Goal: Task Accomplishment & Management: Manage account settings

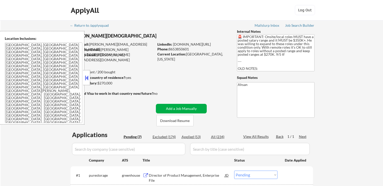
select select ""pending""
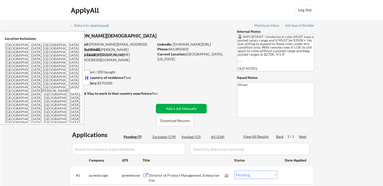
select select ""pending""
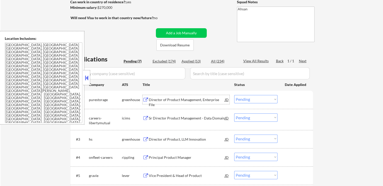
click at [162, 101] on div "Director of Product Management, Enterprise File" at bounding box center [187, 102] width 76 height 10
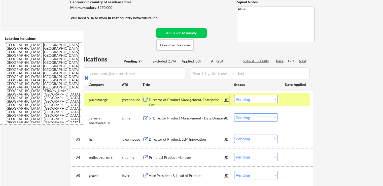
click at [160, 141] on div "Director of Product, LLM Innovation" at bounding box center [187, 139] width 76 height 5
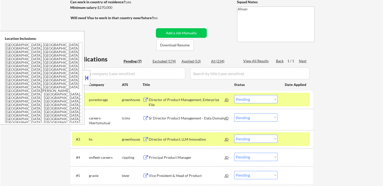
click at [156, 158] on div "Principal Product Manager" at bounding box center [187, 157] width 76 height 5
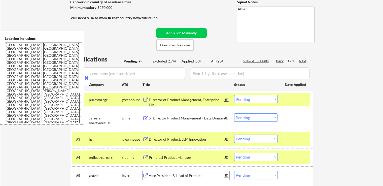
click at [157, 176] on div "Vice President & Head of Product" at bounding box center [187, 175] width 76 height 5
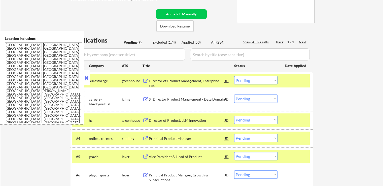
scroll to position [151, 0]
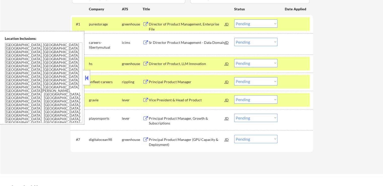
click at [163, 120] on div "Principal Product Manager, Growth & Subscriptions" at bounding box center [187, 121] width 76 height 10
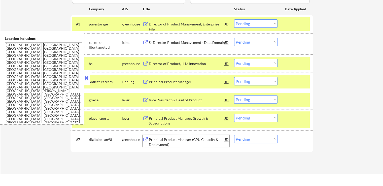
click at [156, 146] on div "Principal Product Manager (GPU Capacity & Deployment)" at bounding box center [187, 142] width 76 height 10
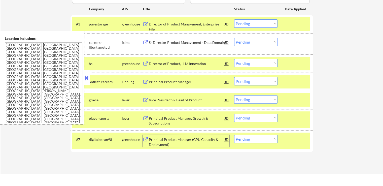
click at [251, 139] on select "Choose an option... Pending Applied Excluded (Questions) Excluded (Expired) Exc…" at bounding box center [255, 139] width 43 height 8
select select ""excluded__salary_""
click at [234, 135] on select "Choose an option... Pending Applied Excluded (Questions) Excluded (Expired) Exc…" at bounding box center [255, 139] width 43 height 8
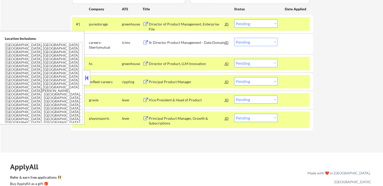
click at [251, 80] on select "Choose an option... Pending Applied Excluded (Questions) Excluded (Expired) Exc…" at bounding box center [255, 81] width 43 height 8
click at [234, 77] on select "Choose an option... Pending Applied Excluded (Questions) Excluded (Expired) Exc…" at bounding box center [255, 81] width 43 height 8
select select ""pending""
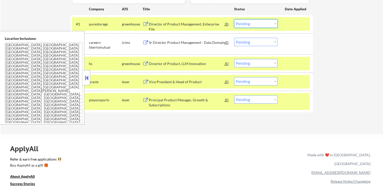
drag, startPoint x: 244, startPoint y: 22, endPoint x: 248, endPoint y: 27, distance: 6.7
click at [245, 22] on select "Choose an option... Pending Applied Excluded (Questions) Excluded (Expired) Exc…" at bounding box center [255, 23] width 43 height 8
click at [234, 19] on select "Choose an option... Pending Applied Excluded (Questions) Excluded (Expired) Exc…" at bounding box center [255, 23] width 43 height 8
select select ""pending""
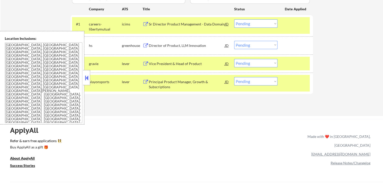
click at [162, 65] on div "Vice President & Head of Product" at bounding box center [187, 63] width 76 height 5
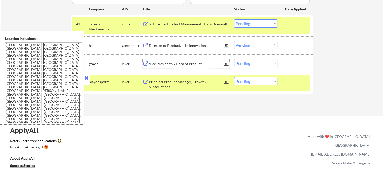
drag, startPoint x: 248, startPoint y: 63, endPoint x: 249, endPoint y: 66, distance: 3.0
click at [248, 63] on select "Choose an option... Pending Applied Excluded (Questions) Excluded (Expired) Exc…" at bounding box center [255, 63] width 43 height 8
click at [234, 59] on select "Choose an option... Pending Applied Excluded (Questions) Excluded (Expired) Exc…" at bounding box center [255, 63] width 43 height 8
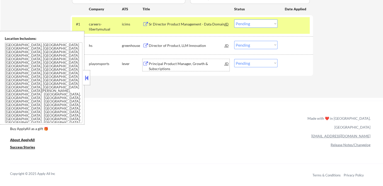
click at [172, 66] on div "Principal Product Manager, Growth & Subscriptions" at bounding box center [187, 66] width 76 height 10
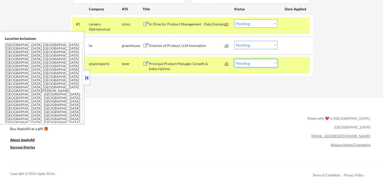
drag, startPoint x: 259, startPoint y: 63, endPoint x: 259, endPoint y: 66, distance: 3.6
click at [259, 63] on select "Choose an option... Pending Applied Excluded (Questions) Excluded (Expired) Exc…" at bounding box center [255, 63] width 43 height 8
select select ""applied""
click at [234, 59] on select "Choose an option... Pending Applied Excluded (Questions) Excluded (Expired) Exc…" at bounding box center [255, 63] width 43 height 8
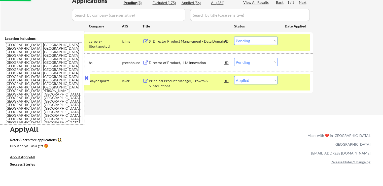
scroll to position [126, 0]
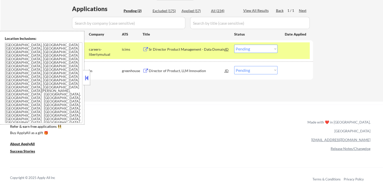
click at [163, 69] on div "Director of Product, LLM Innovation" at bounding box center [187, 70] width 76 height 5
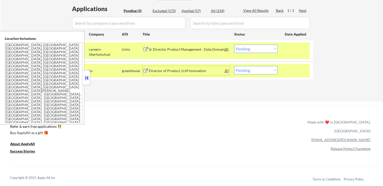
drag, startPoint x: 241, startPoint y: 67, endPoint x: 244, endPoint y: 69, distance: 3.7
click at [241, 67] on select "Choose an option... Pending Applied Excluded (Questions) Excluded (Expired) Exc…" at bounding box center [255, 70] width 43 height 8
select select ""excluded""
click at [234, 66] on select "Choose an option... Pending Applied Excluded (Questions) Excluded (Expired) Exc…" at bounding box center [255, 70] width 43 height 8
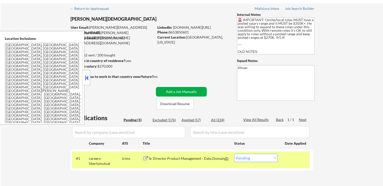
scroll to position [25, 0]
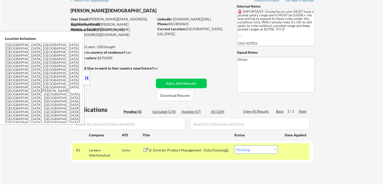
click at [198, 109] on div "Applied (57)" at bounding box center [194, 111] width 25 height 5
click at [197, 111] on div "Applied (57)" at bounding box center [194, 111] width 25 height 5
select select ""applied""
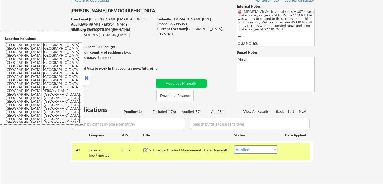
select select ""applied""
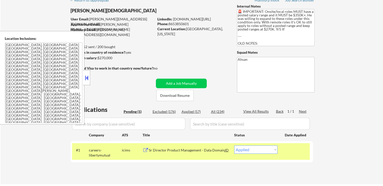
select select ""applied""
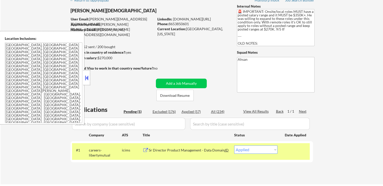
select select ""applied""
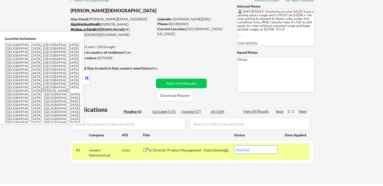
select select ""applied""
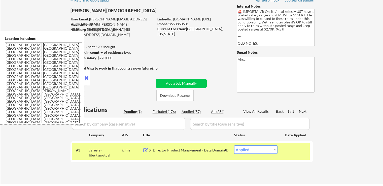
select select ""applied""
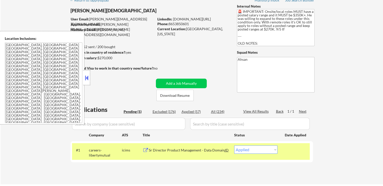
select select ""applied""
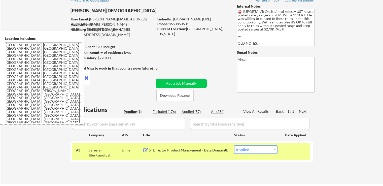
select select ""applied""
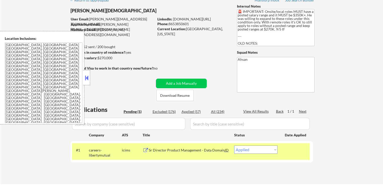
select select ""applied""
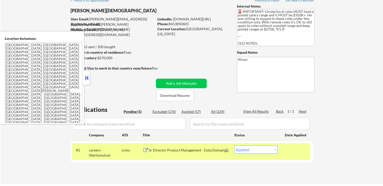
select select ""applied""
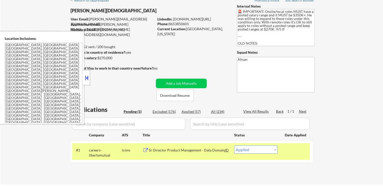
select select ""applied""
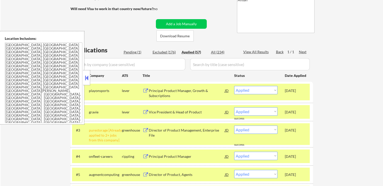
scroll to position [101, 0]
